Goal: Find specific page/section: Find specific page/section

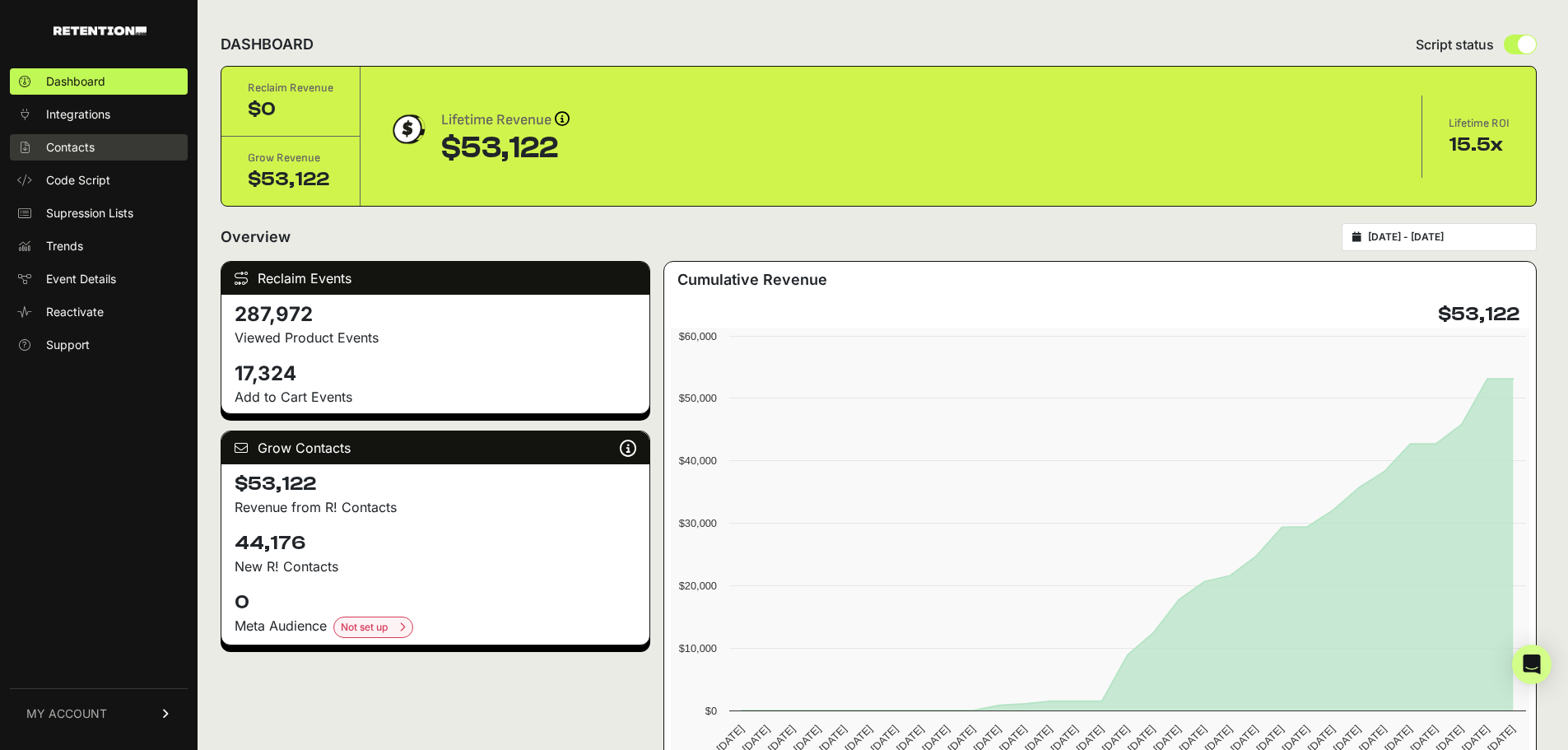
click at [103, 152] on link "Contacts" at bounding box center [98, 148] width 178 height 27
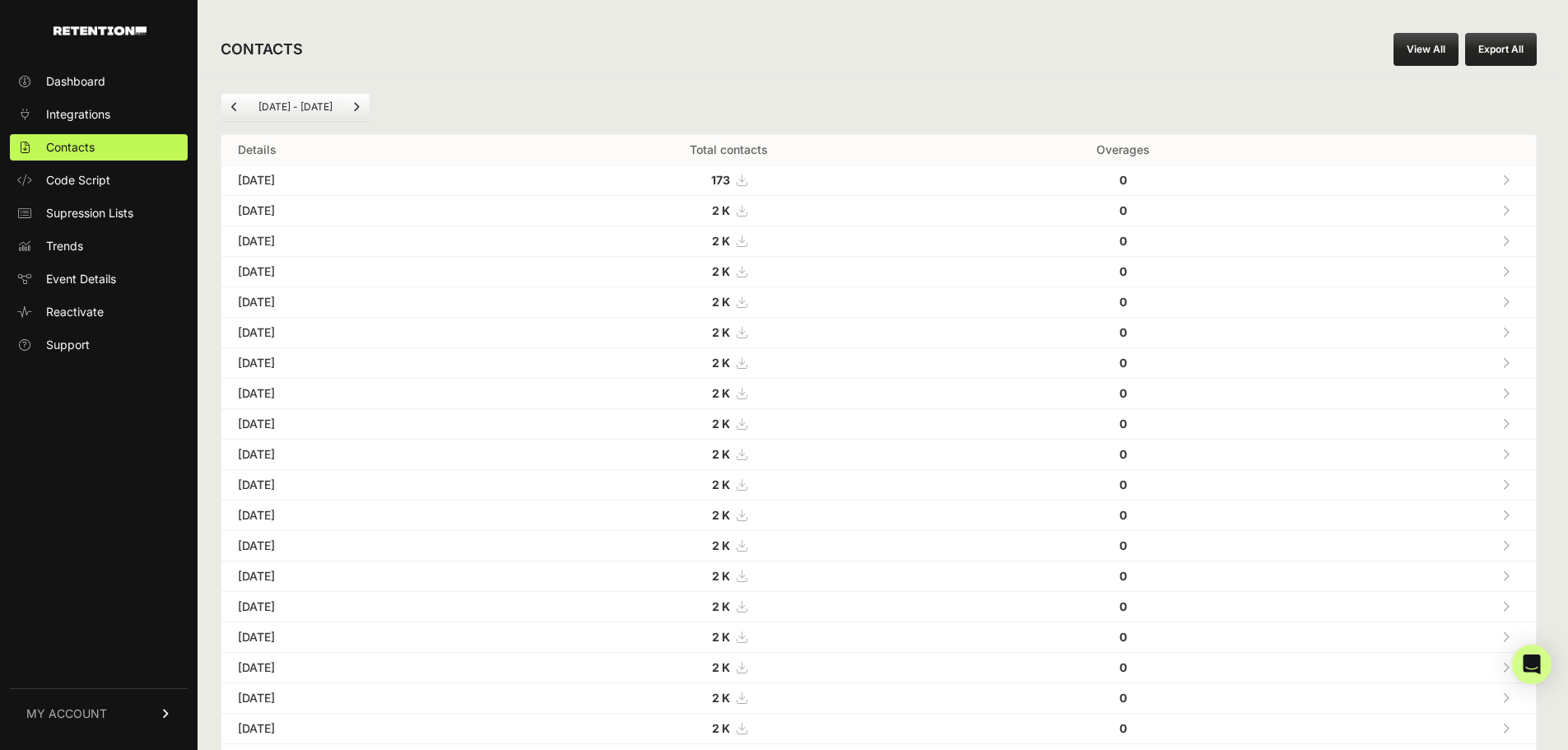
click at [1510, 241] on icon at bounding box center [1505, 241] width 8 height 12
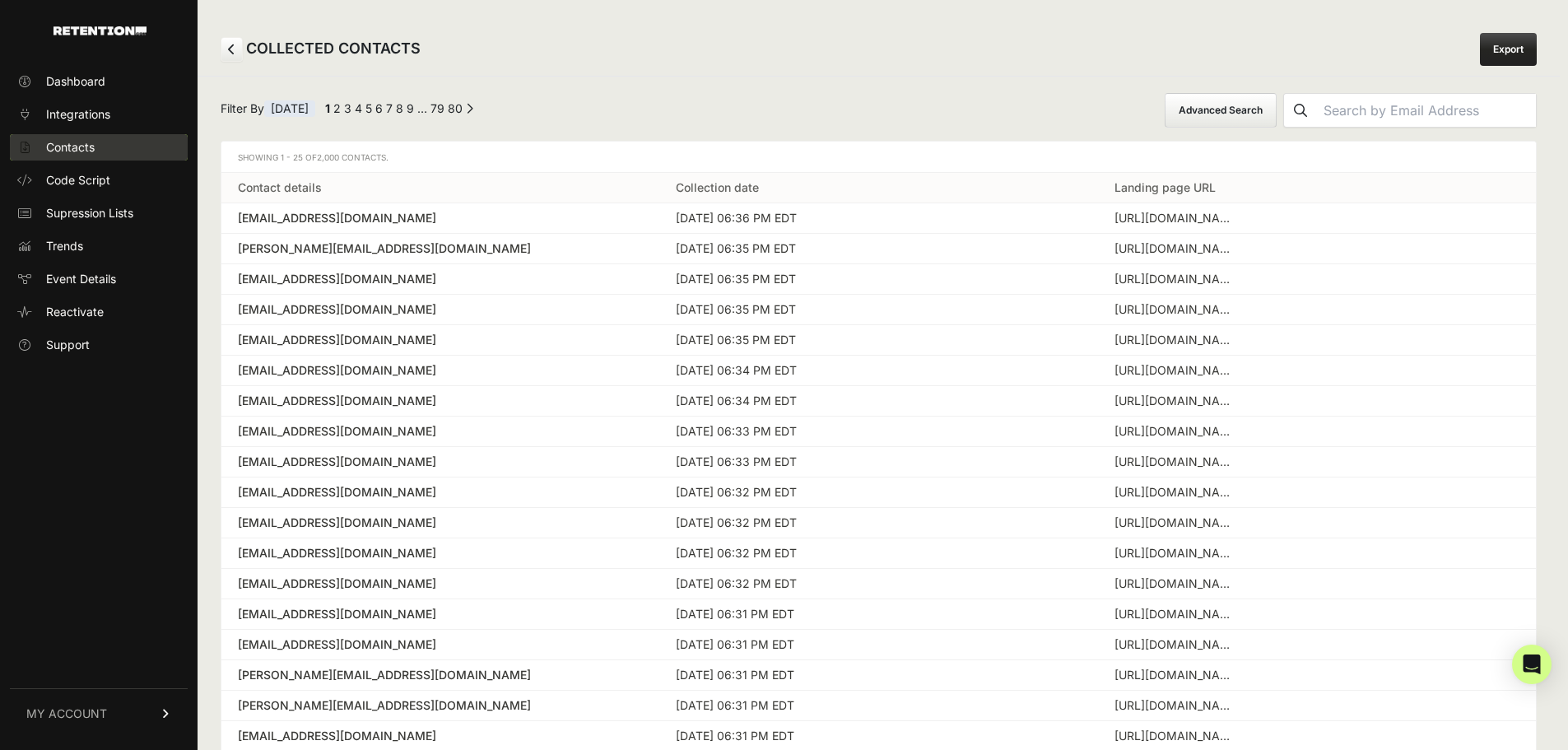
click at [90, 143] on span "Contacts" at bounding box center [70, 148] width 48 height 17
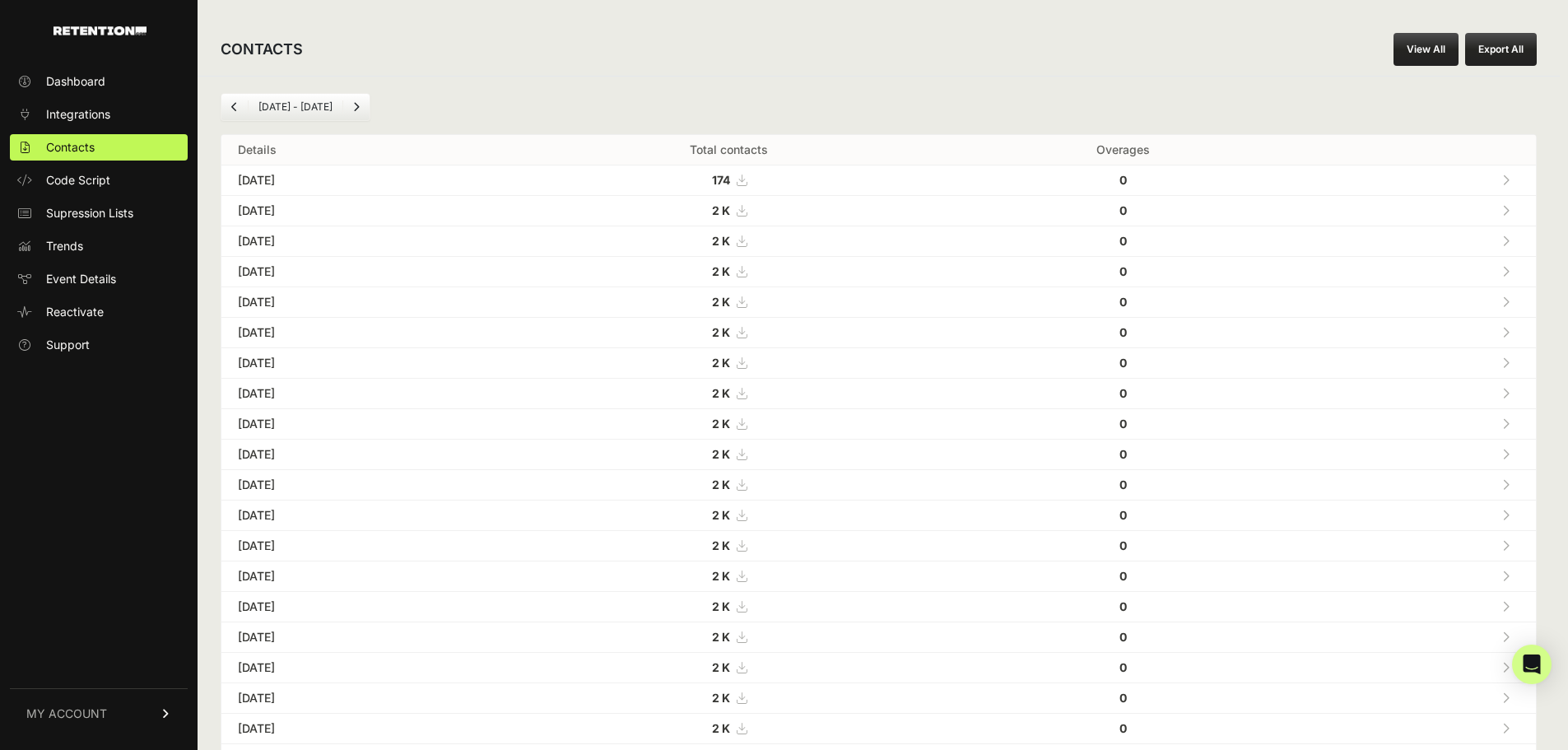
click at [1510, 179] on icon at bounding box center [1505, 180] width 8 height 12
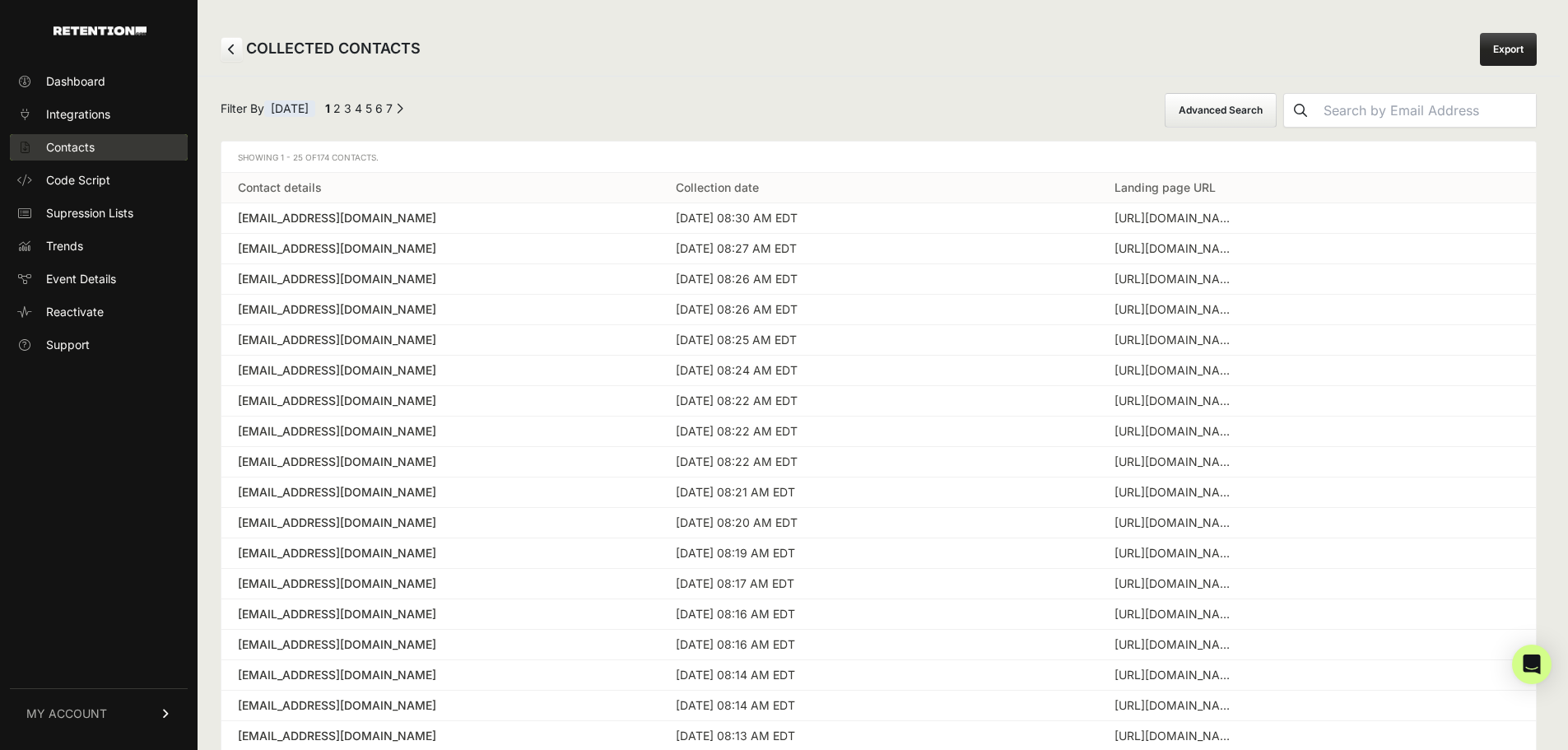
click at [85, 146] on span "Contacts" at bounding box center [70, 148] width 48 height 17
